Goal: Check status: Check status

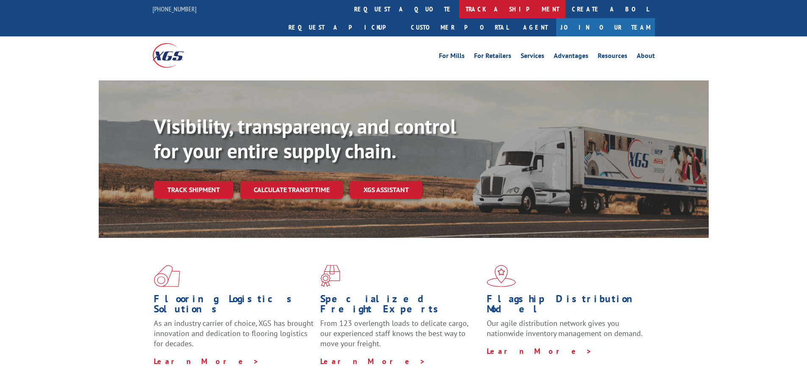
click at [459, 4] on link "track a shipment" at bounding box center [512, 9] width 106 height 18
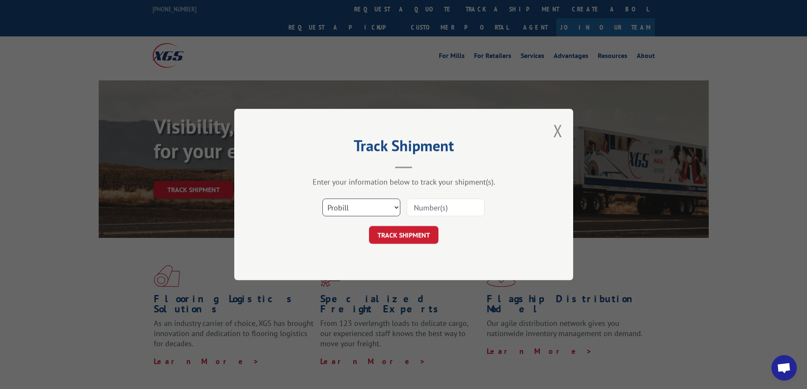
click at [393, 207] on select "Select category... Probill BOL PO" at bounding box center [361, 208] width 78 height 18
select select "bol"
click at [322, 199] on select "Select category... Probill BOL PO" at bounding box center [361, 208] width 78 height 18
click at [414, 207] on input at bounding box center [446, 208] width 78 height 18
type input "6025177"
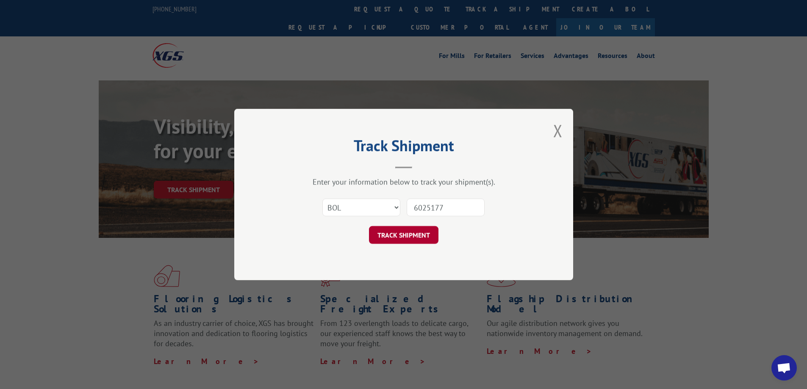
click at [409, 229] on button "TRACK SHIPMENT" at bounding box center [403, 235] width 69 height 18
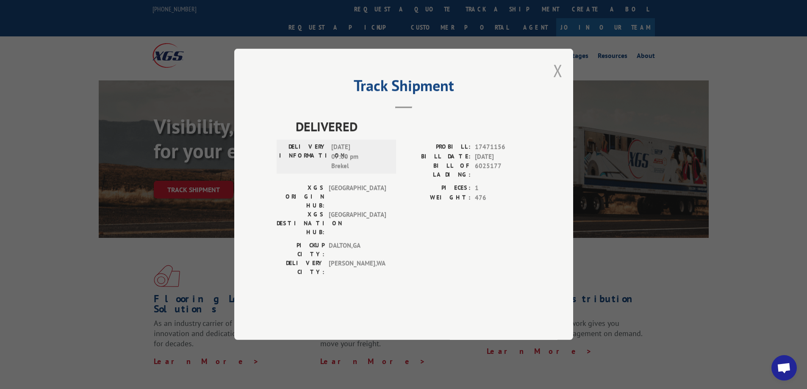
click at [559, 82] on button "Close modal" at bounding box center [557, 70] width 9 height 22
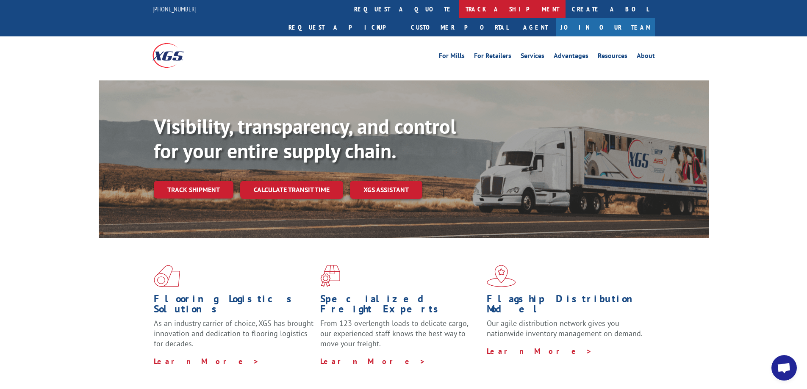
click at [459, 10] on link "track a shipment" at bounding box center [512, 9] width 106 height 18
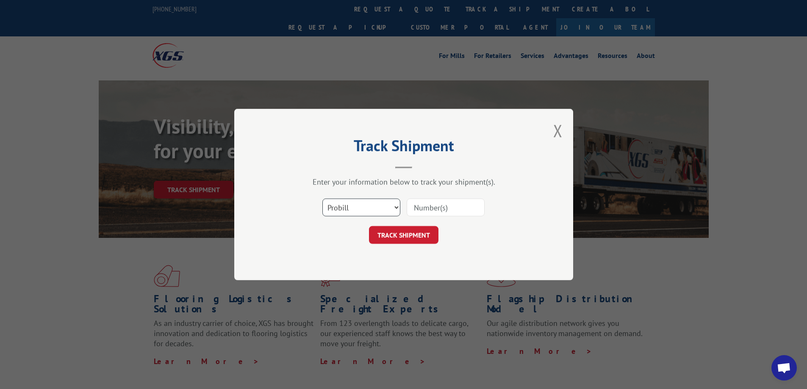
click at [397, 209] on select "Select category... Probill BOL PO" at bounding box center [361, 208] width 78 height 18
select select "bol"
click at [322, 199] on select "Select category... Probill BOL PO" at bounding box center [361, 208] width 78 height 18
drag, startPoint x: 433, startPoint y: 207, endPoint x: 687, endPoint y: 165, distance: 258.0
click at [455, 203] on input at bounding box center [446, 208] width 78 height 18
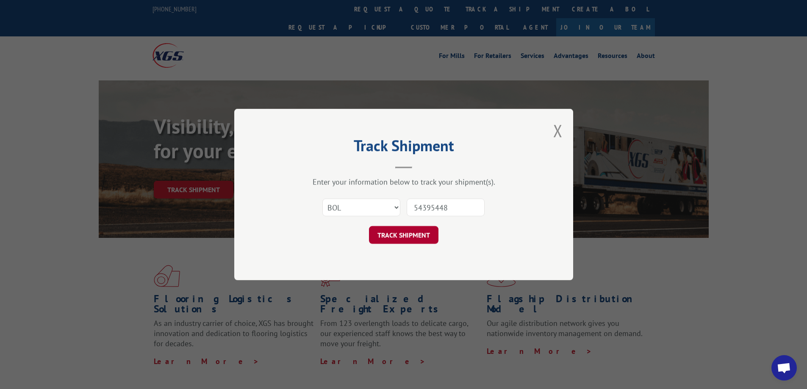
type input "54395448"
click at [407, 236] on button "TRACK SHIPMENT" at bounding box center [403, 235] width 69 height 18
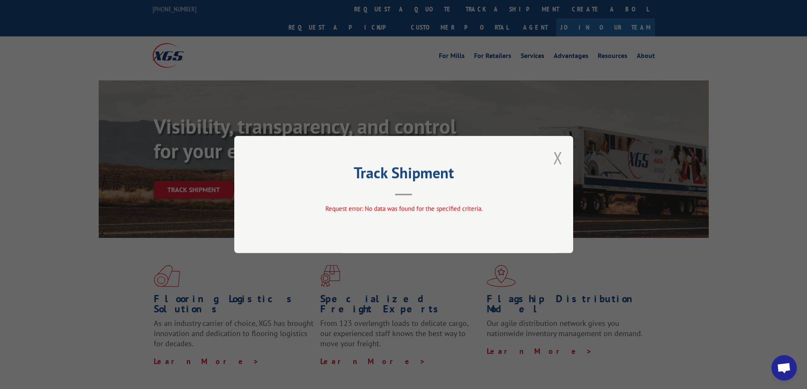
click at [555, 159] on button "Close modal" at bounding box center [557, 158] width 9 height 22
